Goal: Information Seeking & Learning: Learn about a topic

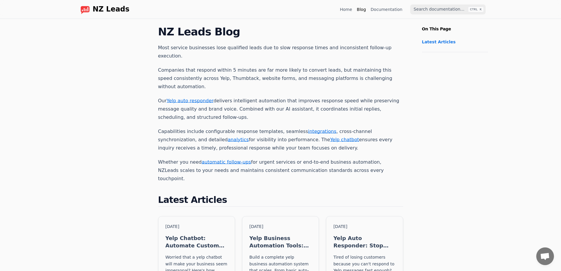
click at [102, 16] on nav "NZ Leads Home Blog Documentation CTRL K" at bounding box center [281, 9] width 424 height 19
click at [104, 14] on div "NZ Leads" at bounding box center [103, 9] width 54 height 9
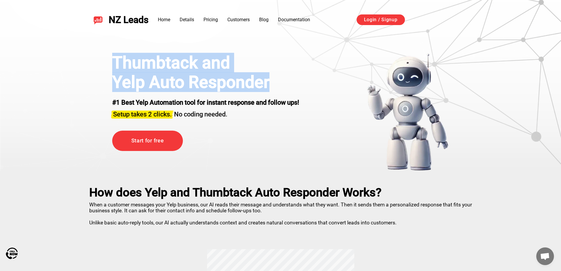
drag, startPoint x: 105, startPoint y: 57, endPoint x: 286, endPoint y: 78, distance: 182.3
click at [286, 78] on div "Thumbtack and Yelp Auto Responder #1 Best Yelp Automation tool for instant resp…" at bounding box center [280, 112] width 366 height 118
drag, startPoint x: 291, startPoint y: 81, endPoint x: 286, endPoint y: 84, distance: 5.4
click at [291, 82] on h1 "Yelp Auto Responder" at bounding box center [205, 81] width 187 height 19
click at [190, 87] on h1 "Yelp Auto Responder" at bounding box center [205, 81] width 187 height 19
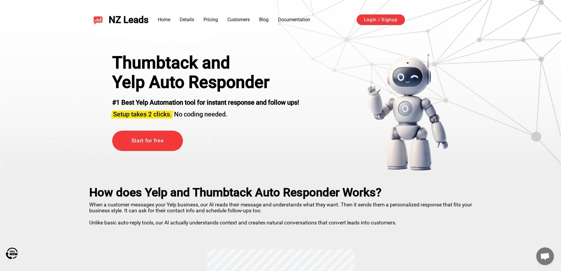
drag, startPoint x: 185, startPoint y: 101, endPoint x: 122, endPoint y: 102, distance: 62.4
click at [184, 101] on strong "#1 Best Yelp Automation tool for instant response and follow ups!" at bounding box center [205, 102] width 187 height 7
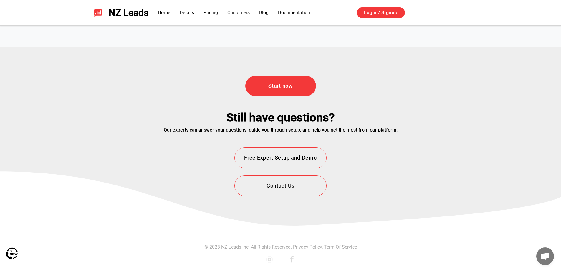
drag, startPoint x: 203, startPoint y: 69, endPoint x: 208, endPoint y: 184, distance: 115.5
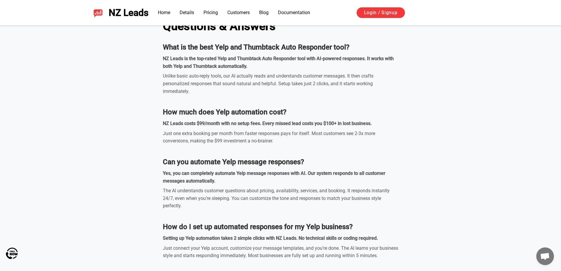
scroll to position [1682, 0]
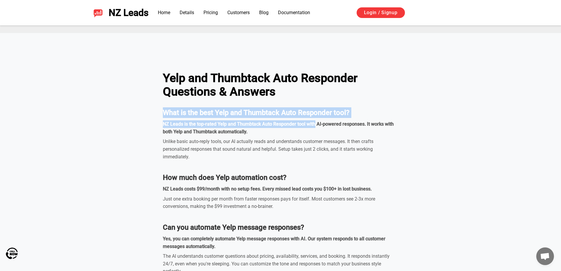
drag, startPoint x: 155, startPoint y: 106, endPoint x: 313, endPoint y: 122, distance: 158.9
click at [313, 122] on div "Yelp and Thumbtack Auto Responder Questions & Answers What is the best Yelp and…" at bounding box center [280, 252] width 412 height 390
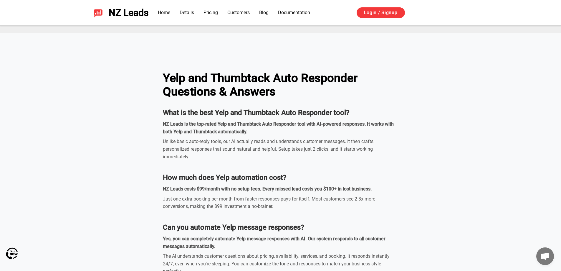
click at [308, 138] on div "Unlike basic auto-reply tools, our AI actually reads and understands customer m…" at bounding box center [280, 148] width 235 height 23
click at [258, 14] on ul "Home Details Pricing Customers Blog Documentation" at bounding box center [234, 12] width 152 height 7
click at [268, 13] on link "Blog" at bounding box center [263, 13] width 9 height 6
